Goal: Information Seeking & Learning: Learn about a topic

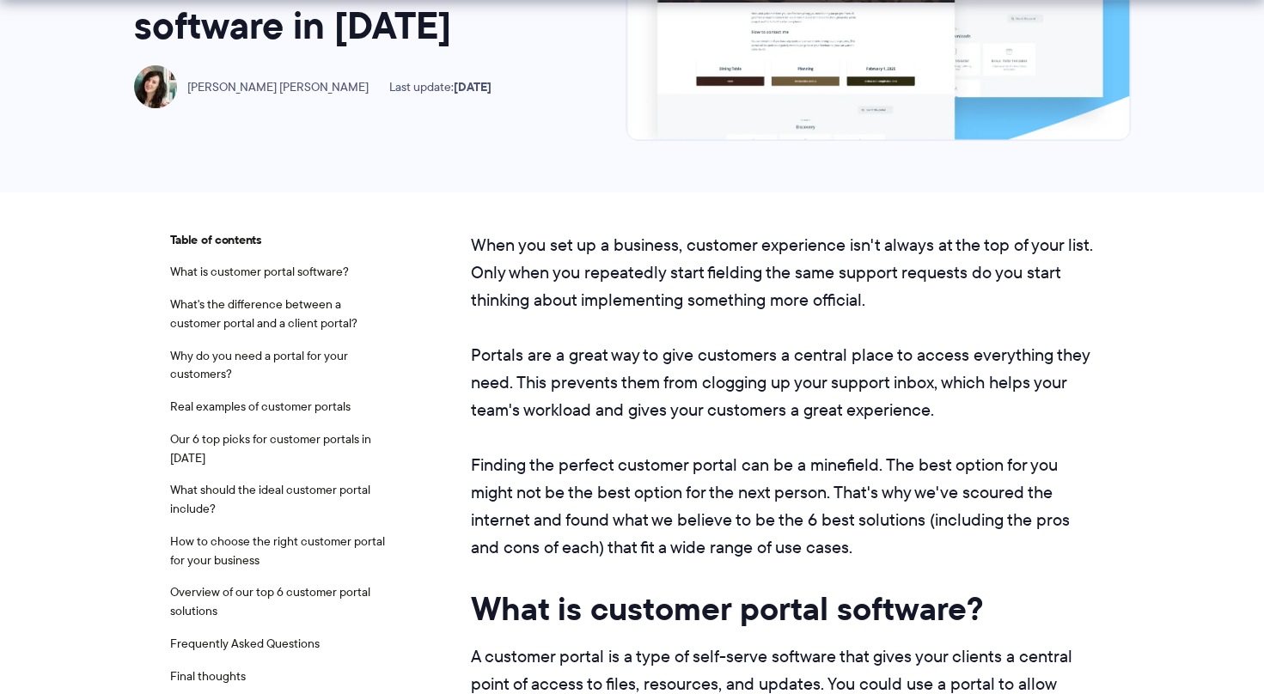
scroll to position [344, 0]
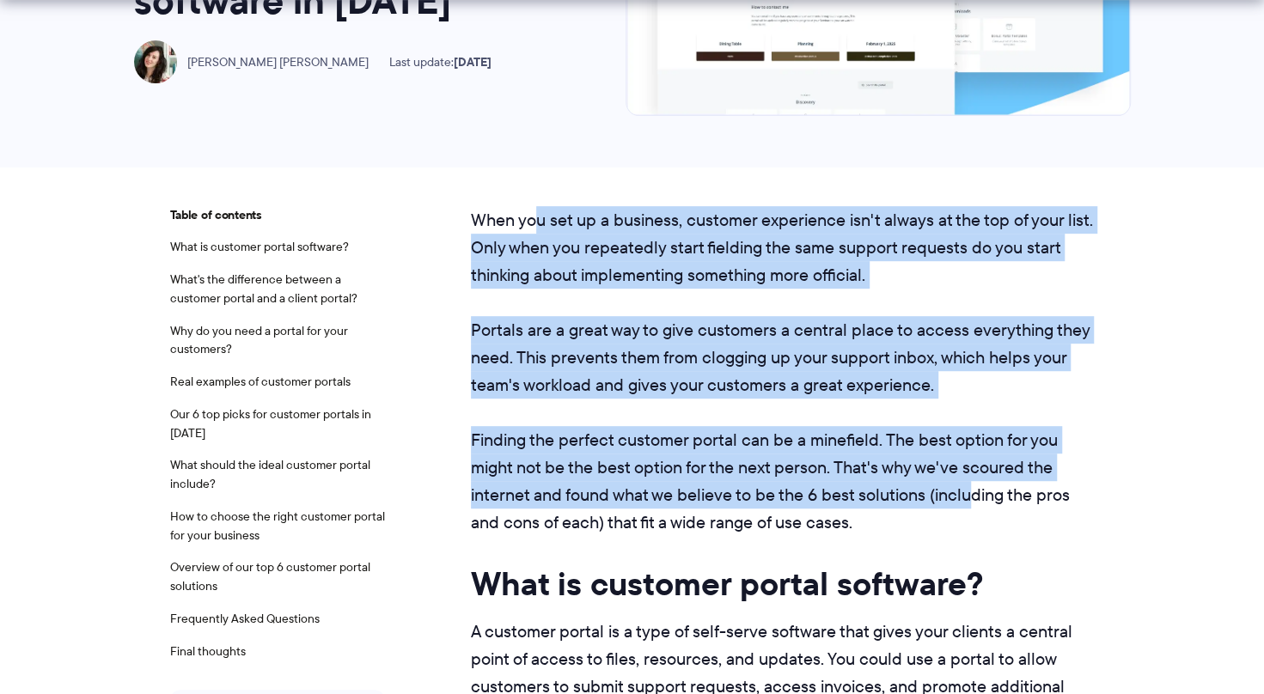
drag, startPoint x: 534, startPoint y: 207, endPoint x: 969, endPoint y: 501, distance: 524.9
drag, startPoint x: 969, startPoint y: 501, endPoint x: 828, endPoint y: 471, distance: 143.3
click at [828, 471] on p "Finding the perfect customer portal can be a minefield. The best option for you…" at bounding box center [783, 481] width 624 height 110
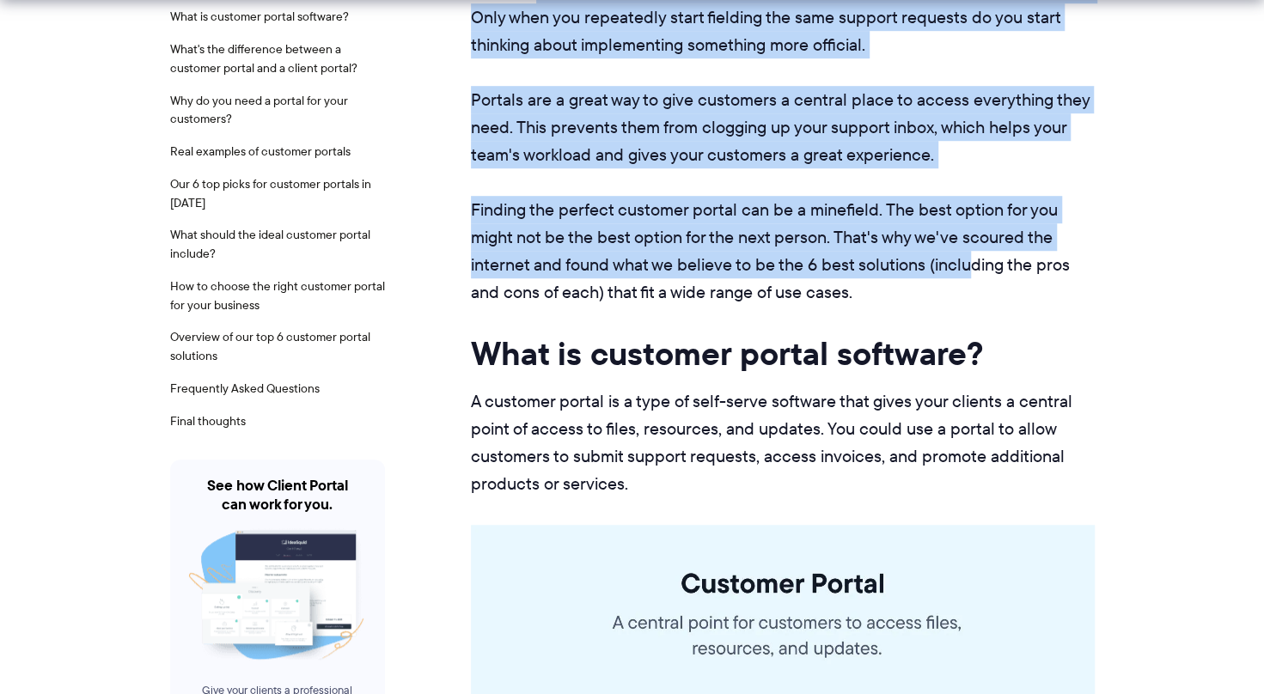
scroll to position [602, 0]
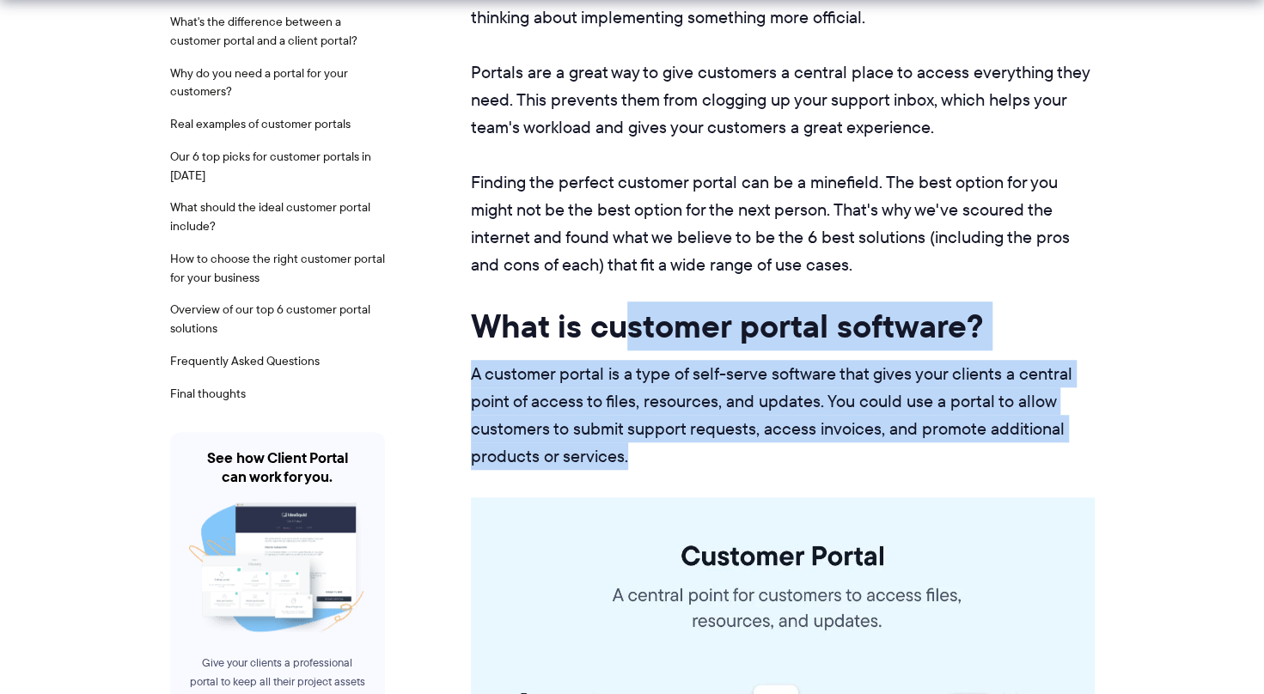
drag, startPoint x: 627, startPoint y: 333, endPoint x: 859, endPoint y: 459, distance: 263.8
click at [858, 466] on p "A customer portal is a type of self-serve software that gives your clients a ce…" at bounding box center [783, 415] width 624 height 110
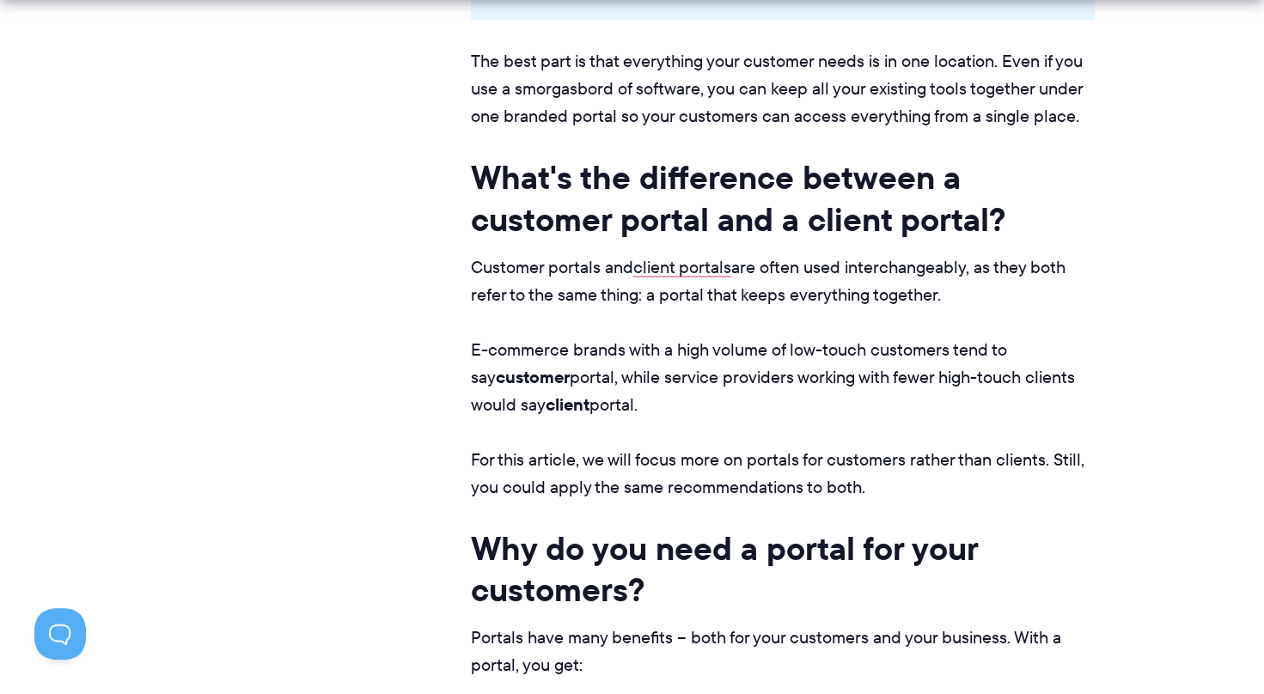
scroll to position [1719, 0]
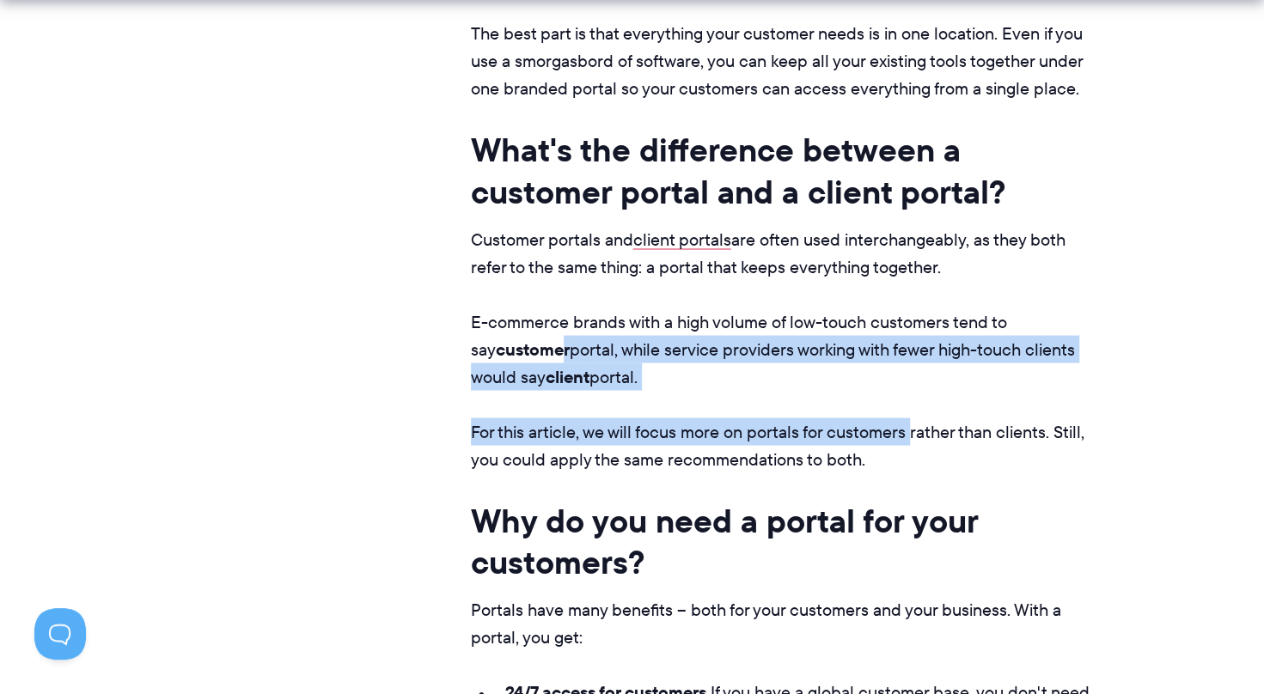
drag, startPoint x: 547, startPoint y: 344, endPoint x: 908, endPoint y: 398, distance: 364.1
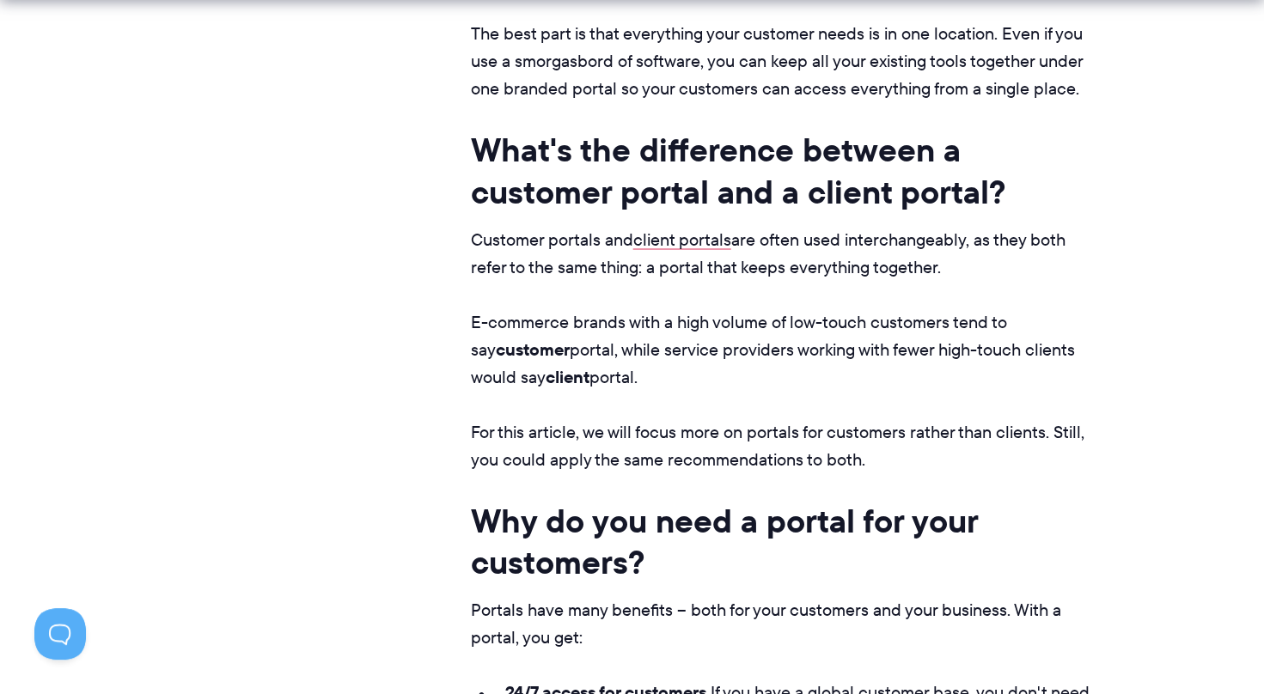
drag, startPoint x: 908, startPoint y: 398, endPoint x: 804, endPoint y: 475, distance: 128.9
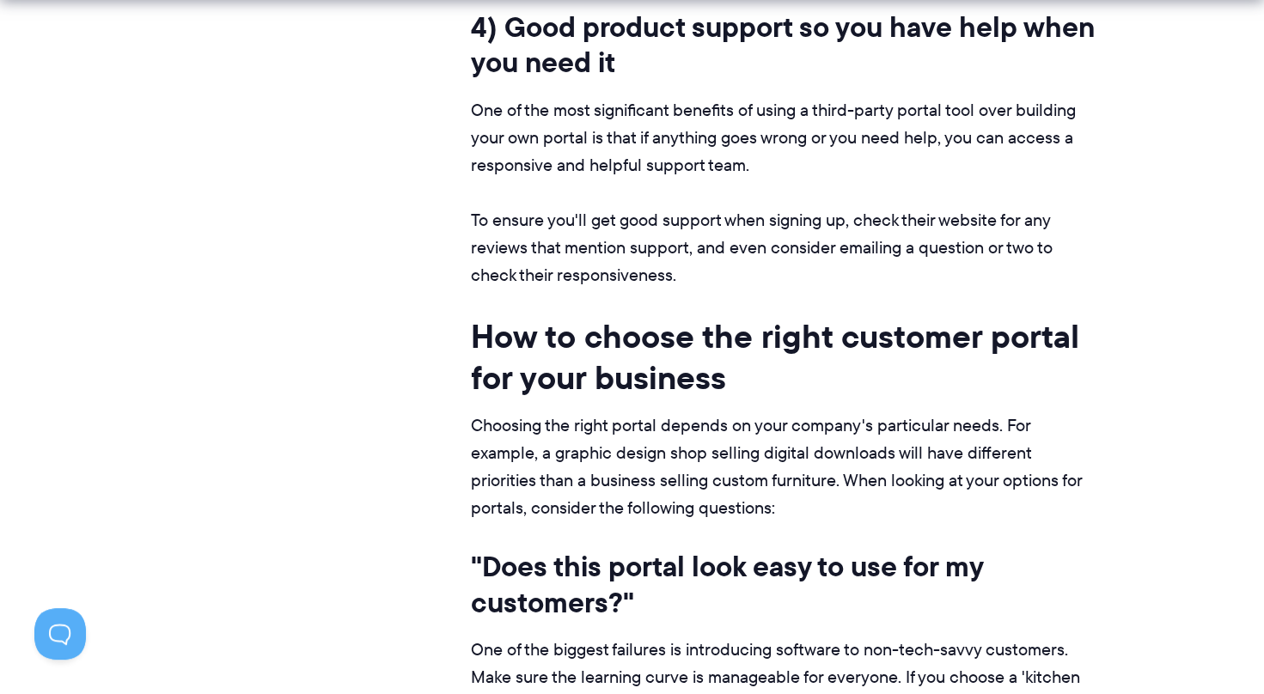
scroll to position [7305, 0]
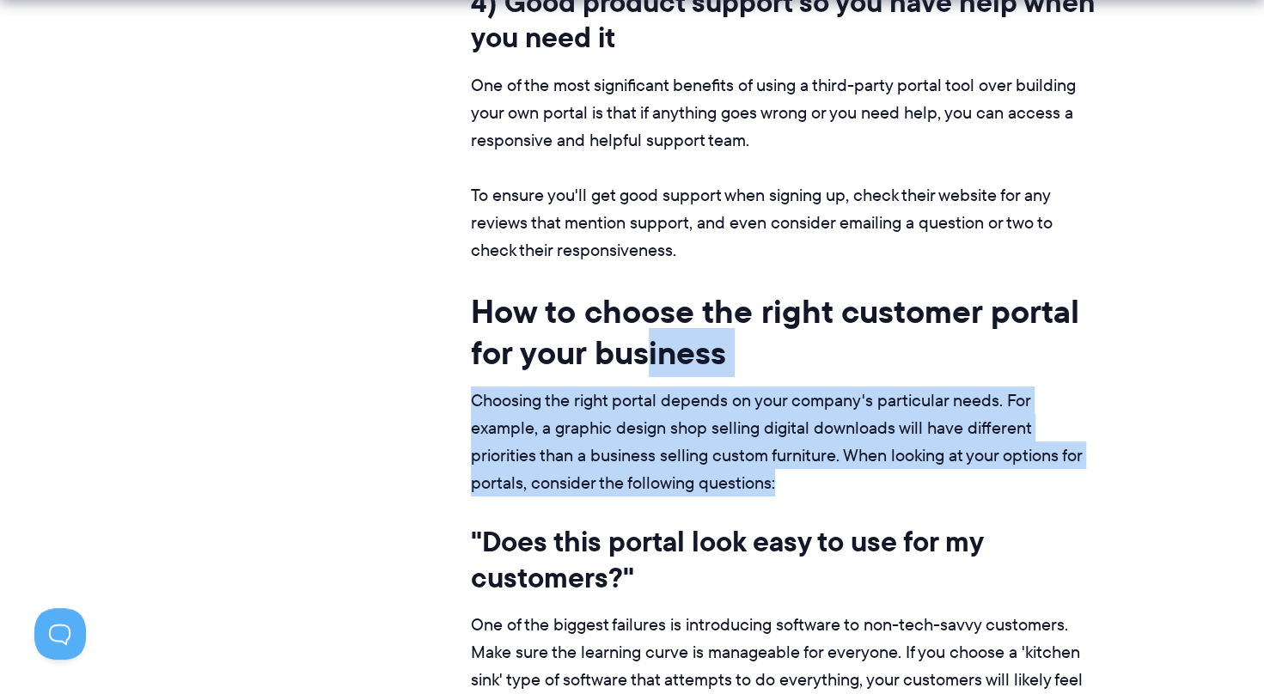
drag, startPoint x: 639, startPoint y: 358, endPoint x: 851, endPoint y: 468, distance: 238.3
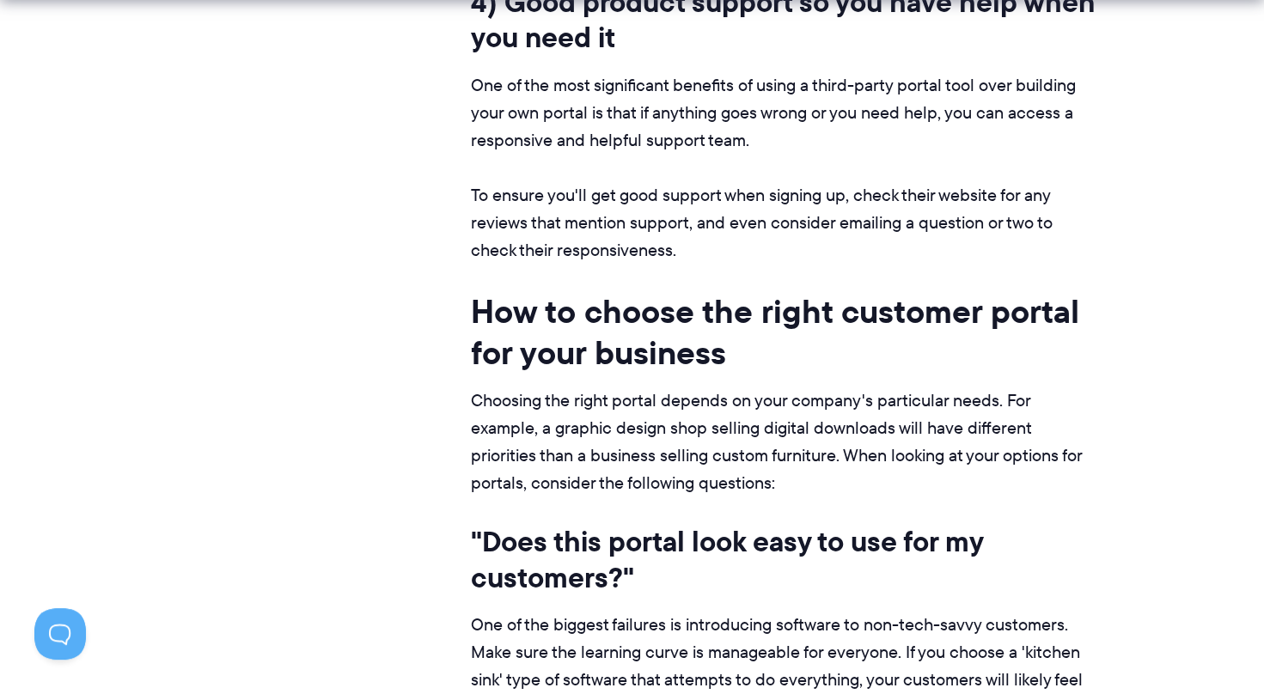
drag, startPoint x: 851, startPoint y: 468, endPoint x: 815, endPoint y: 488, distance: 41.6
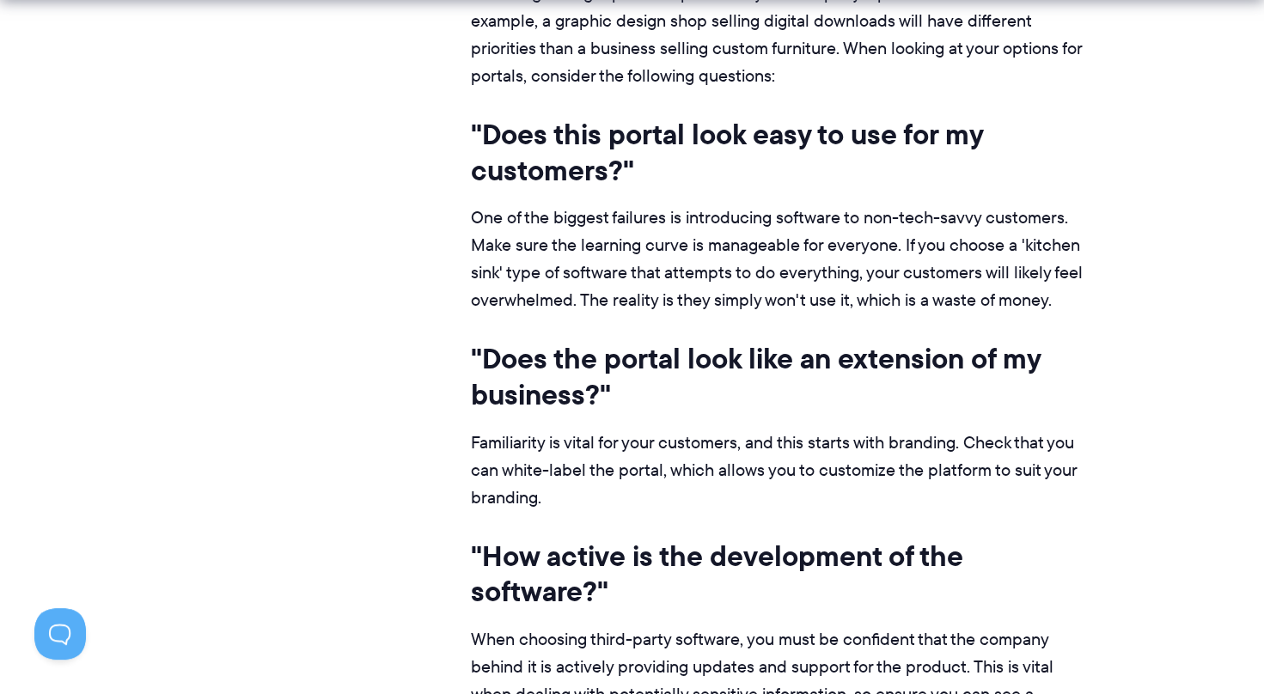
scroll to position [7735, 0]
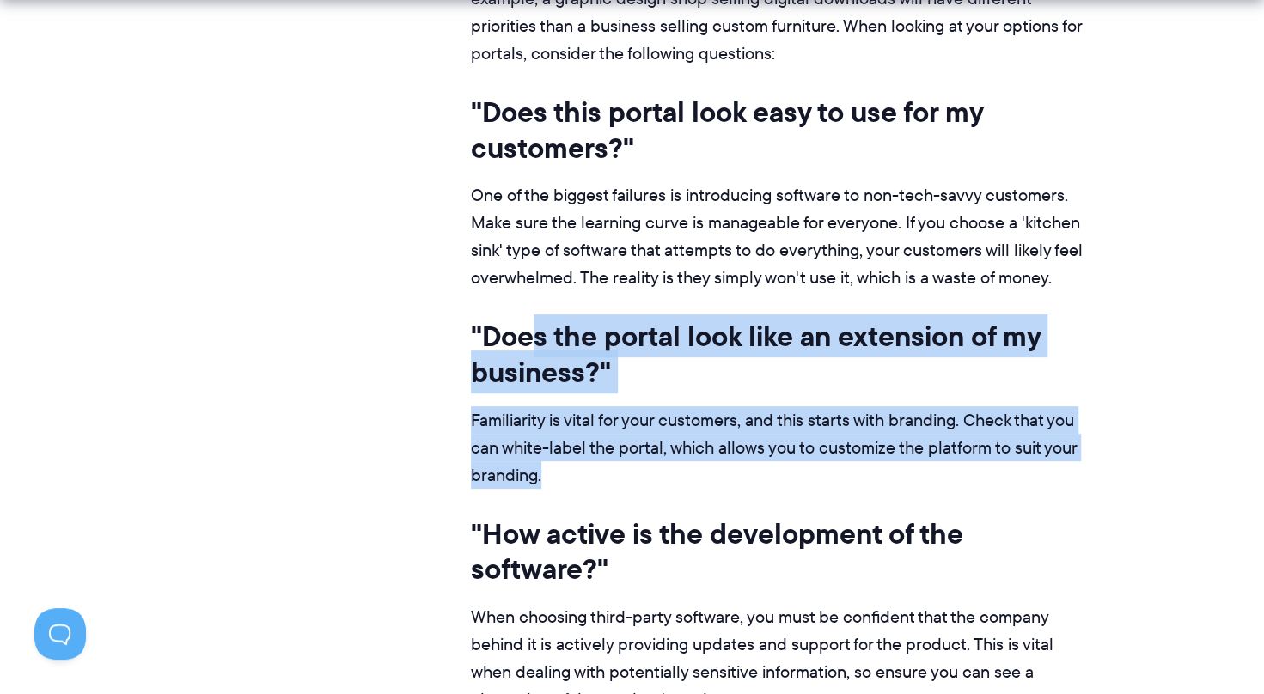
drag, startPoint x: 538, startPoint y: 304, endPoint x: 891, endPoint y: 449, distance: 381.9
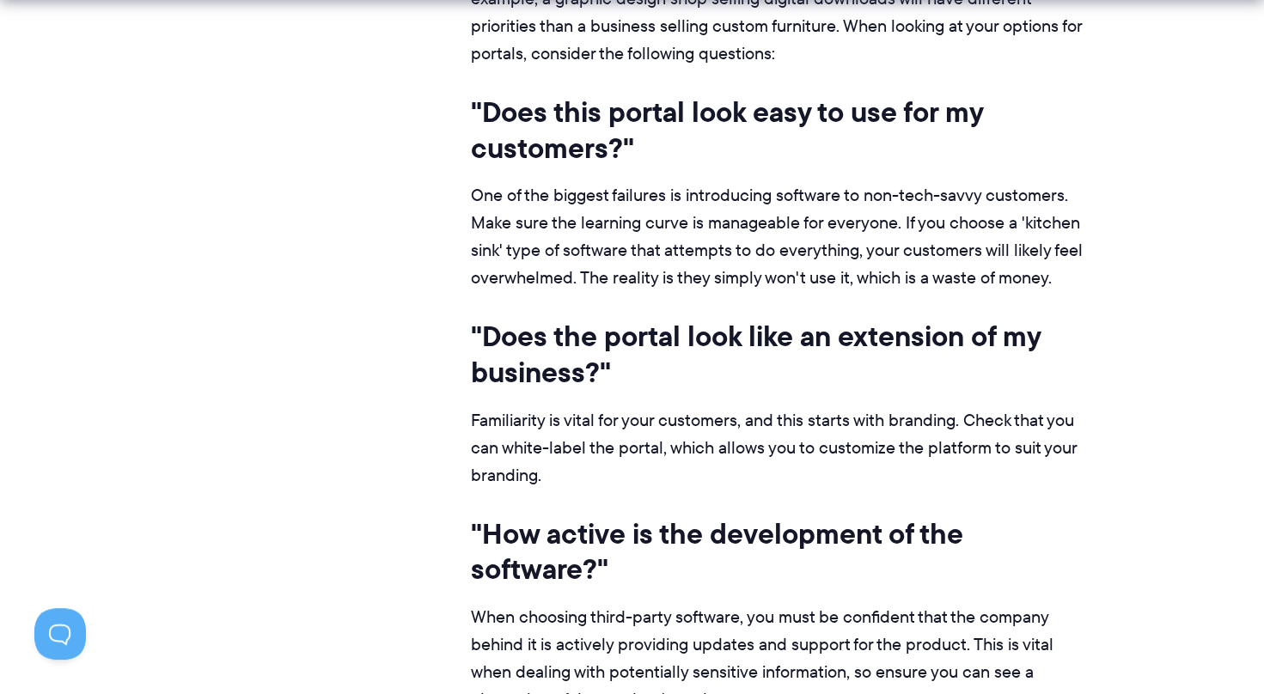
drag, startPoint x: 891, startPoint y: 449, endPoint x: 878, endPoint y: 488, distance: 40.8
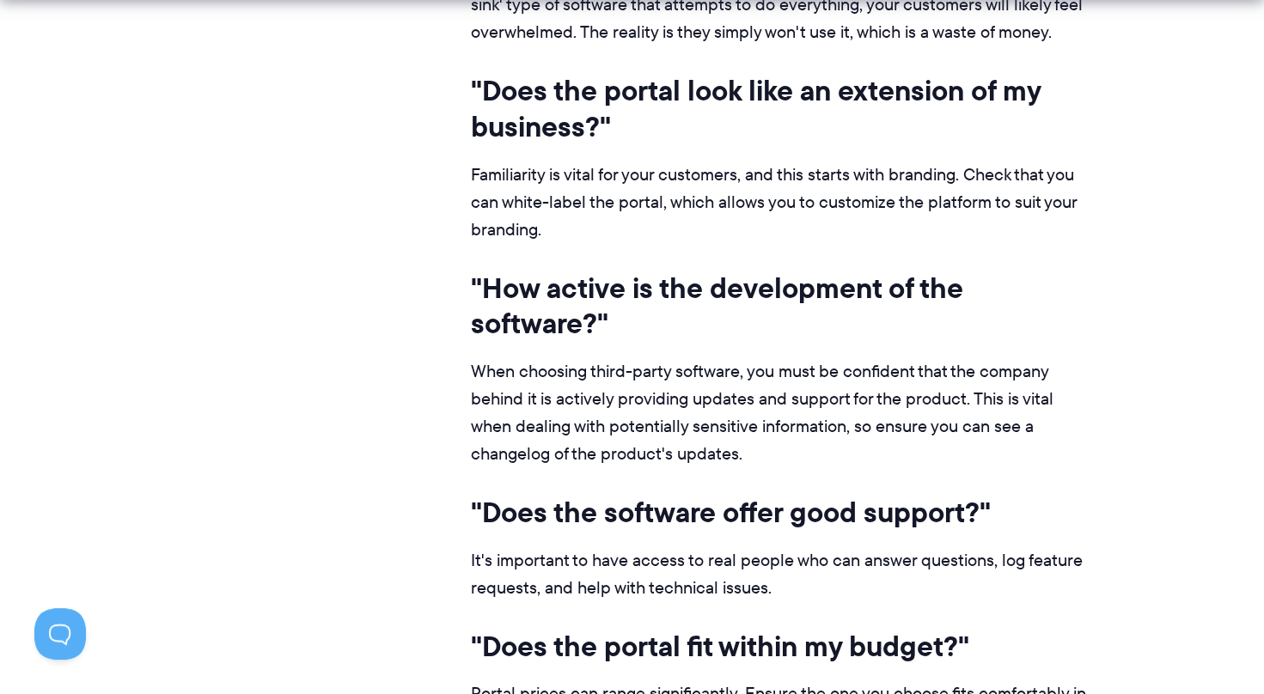
scroll to position [7992, 0]
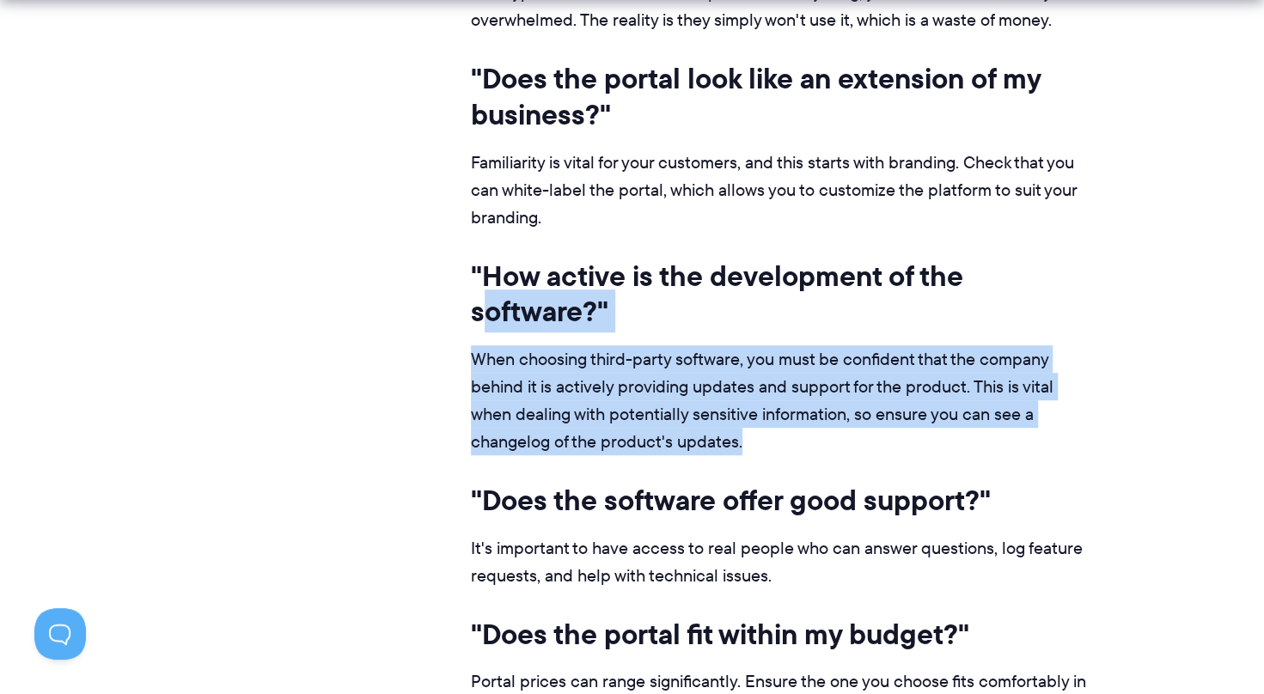
drag, startPoint x: 490, startPoint y: 278, endPoint x: 877, endPoint y: 425, distance: 414.2
drag, startPoint x: 877, startPoint y: 425, endPoint x: 874, endPoint y: 443, distance: 19.2
click at [877, 434] on p "When choosing third-party software, you must be confident that the company behi…" at bounding box center [783, 400] width 624 height 110
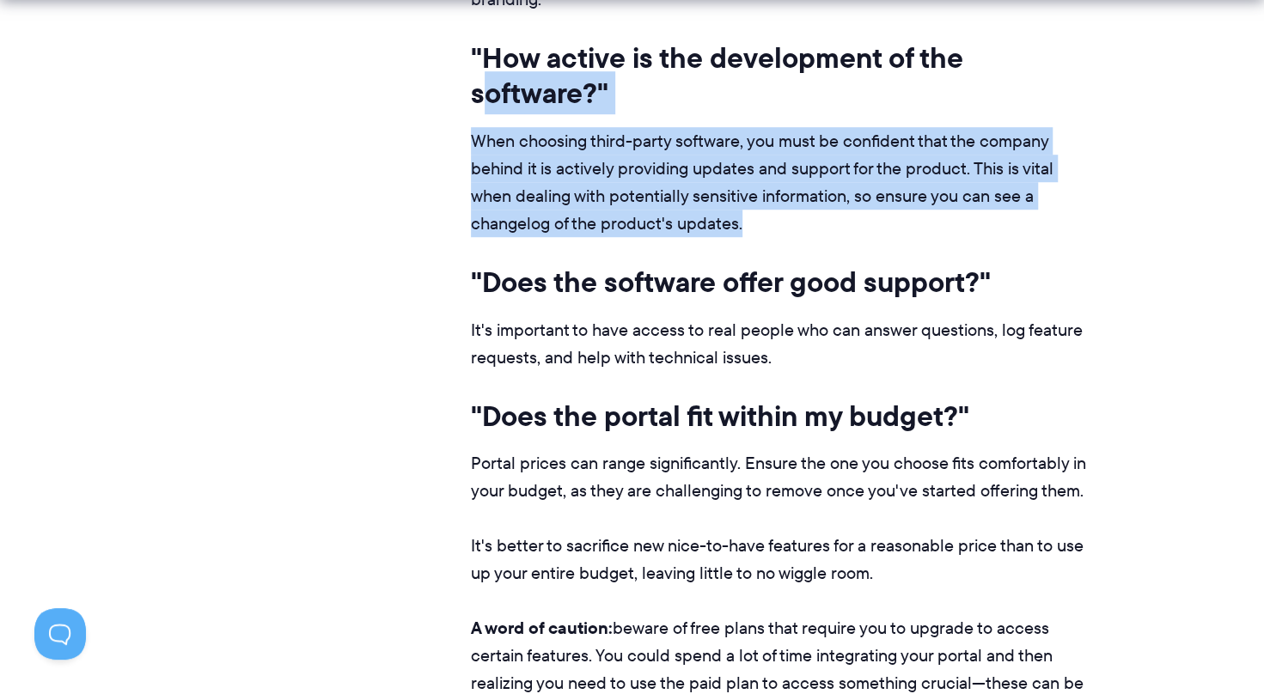
scroll to position [8250, 0]
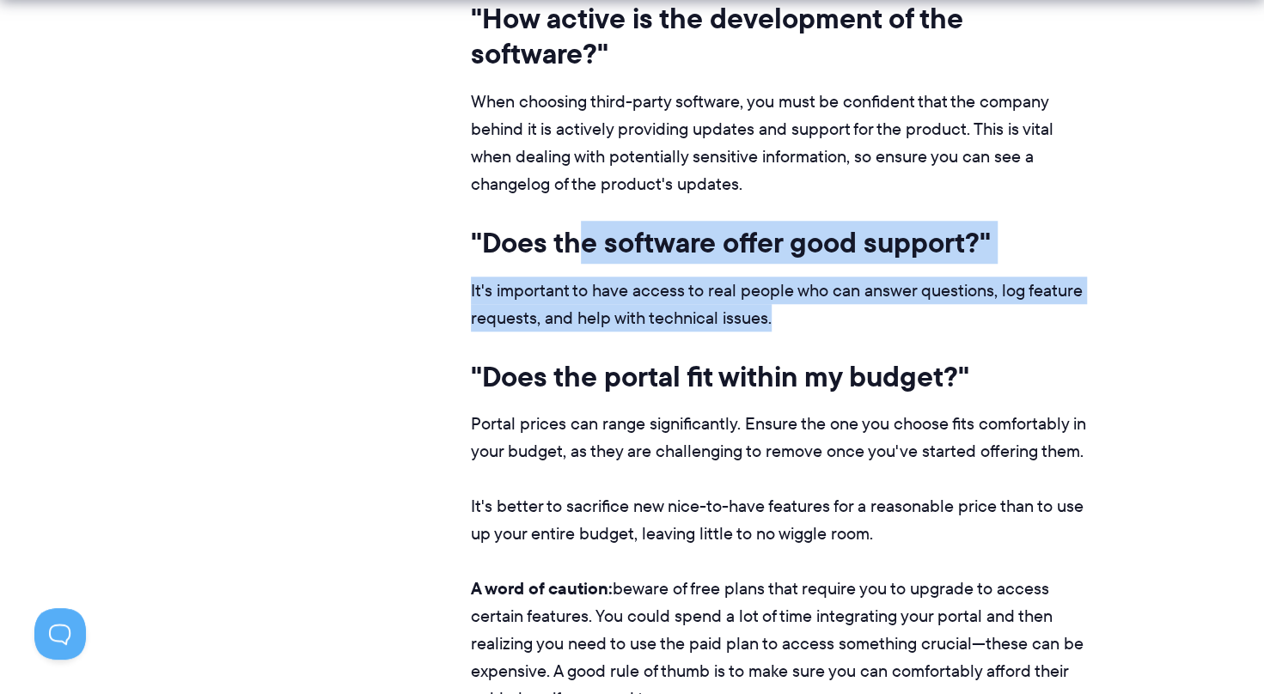
drag, startPoint x: 641, startPoint y: 220, endPoint x: 858, endPoint y: 309, distance: 234.0
click at [858, 309] on p "It's important to have access to real people who can answer questions, log feat…" at bounding box center [783, 304] width 624 height 55
